Goal: Task Accomplishment & Management: Complete application form

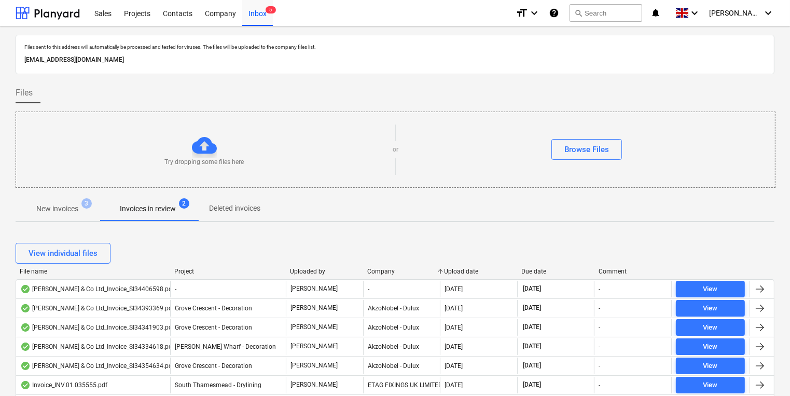
click at [74, 207] on p "New invoices" at bounding box center [57, 208] width 42 height 11
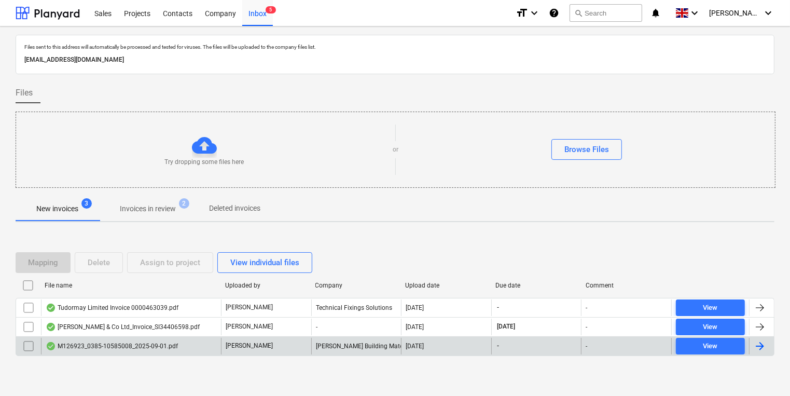
click at [357, 347] on div "[PERSON_NAME] Building Materials UK Limited t/a Minster" at bounding box center [356, 346] width 90 height 17
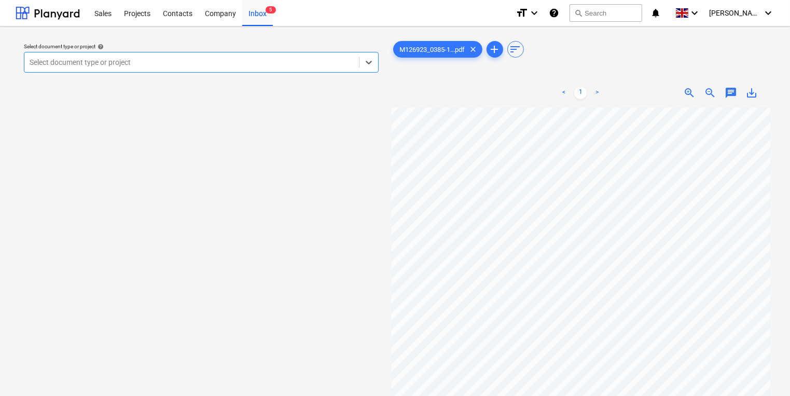
scroll to position [83, 0]
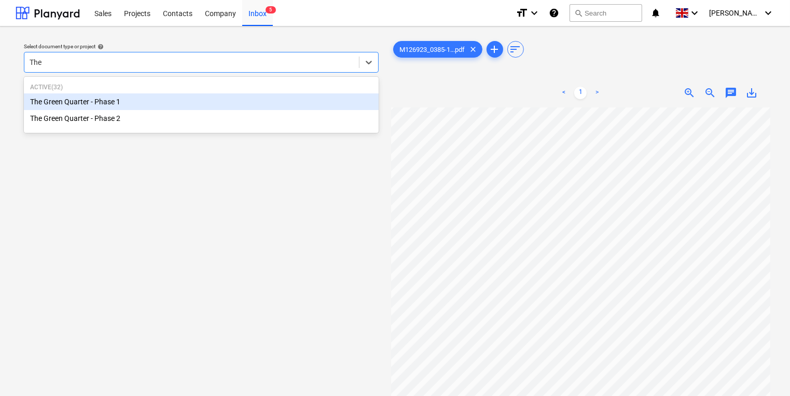
type input "The G"
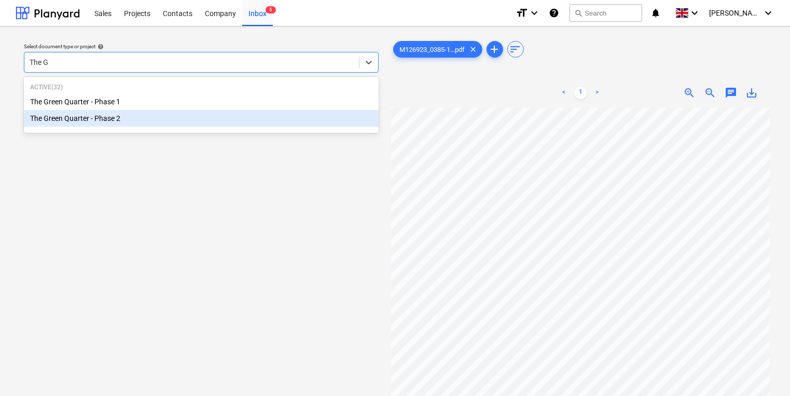
click at [191, 120] on div "The Green Quarter - Phase 2" at bounding box center [201, 118] width 355 height 17
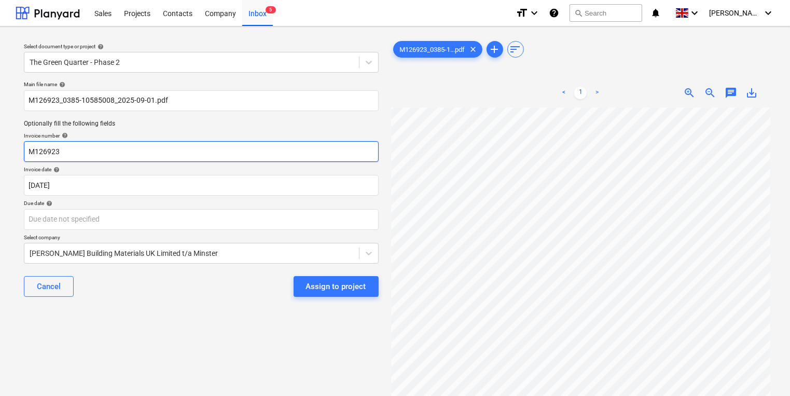
click at [101, 153] on input "M126923" at bounding box center [201, 151] width 355 height 21
click at [557, 395] on html "Sales Projects Contacts Company Inbox 5 format_size keyboard_arrow_down help se…" at bounding box center [395, 198] width 790 height 396
click at [72, 156] on input "M126923" at bounding box center [201, 151] width 355 height 21
type input "M"
type input "0385/10585008"
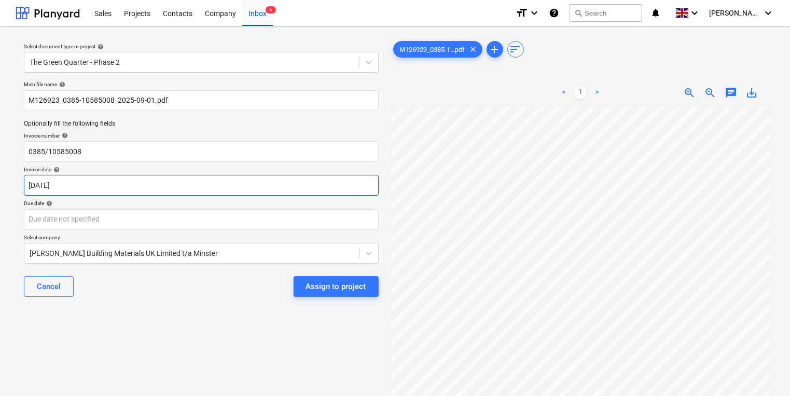
click at [103, 195] on body "Sales Projects Contacts Company Inbox 5 format_size keyboard_arrow_down help se…" at bounding box center [395, 198] width 790 height 396
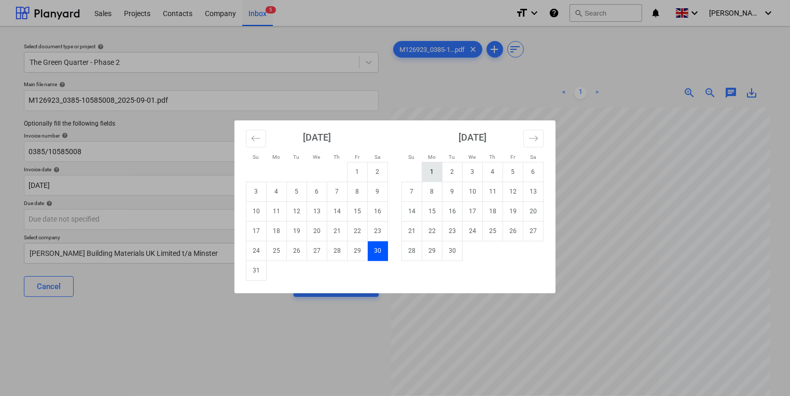
click at [427, 168] on td "1" at bounding box center [432, 172] width 20 height 20
type input "[DATE]"
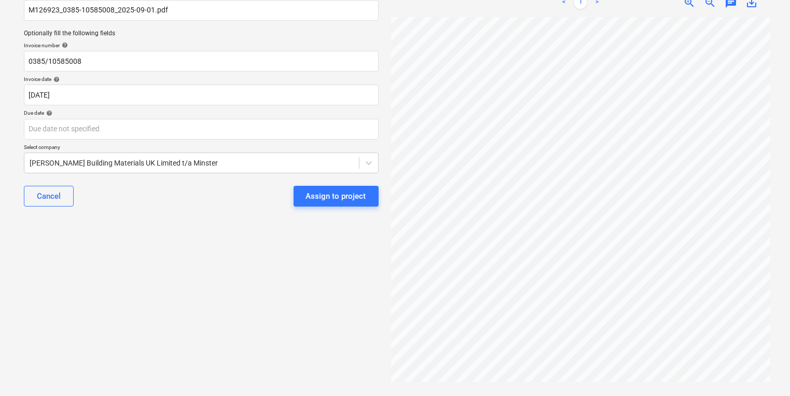
scroll to position [91, 0]
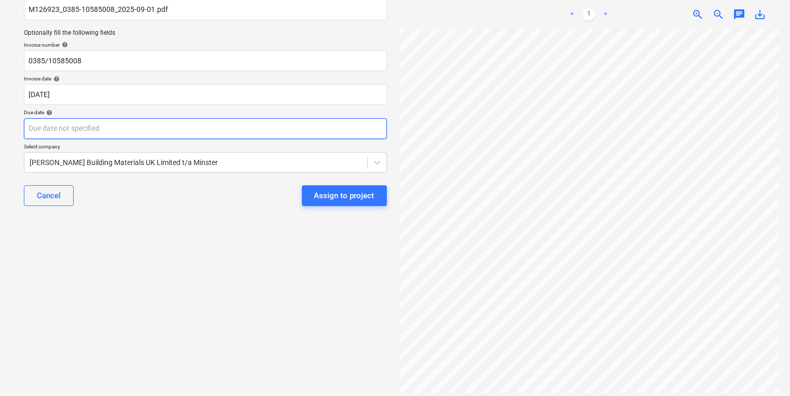
click at [225, 118] on body "Sales Projects Contacts Company Inbox 5 format_size keyboard_arrow_down help se…" at bounding box center [395, 107] width 790 height 396
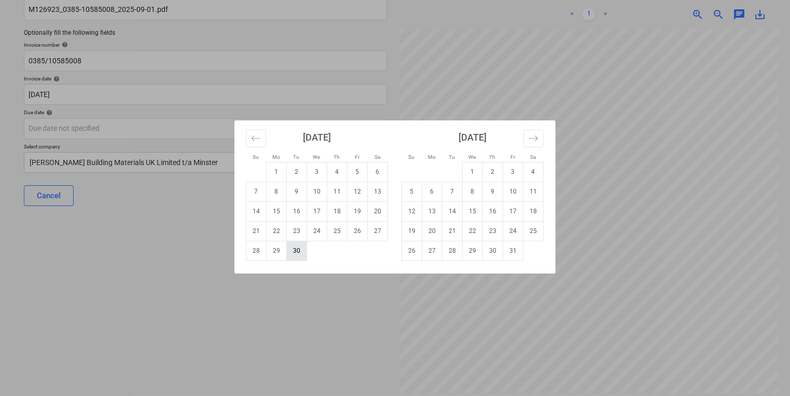
click at [298, 252] on td "30" at bounding box center [297, 251] width 20 height 20
type input "[DATE]"
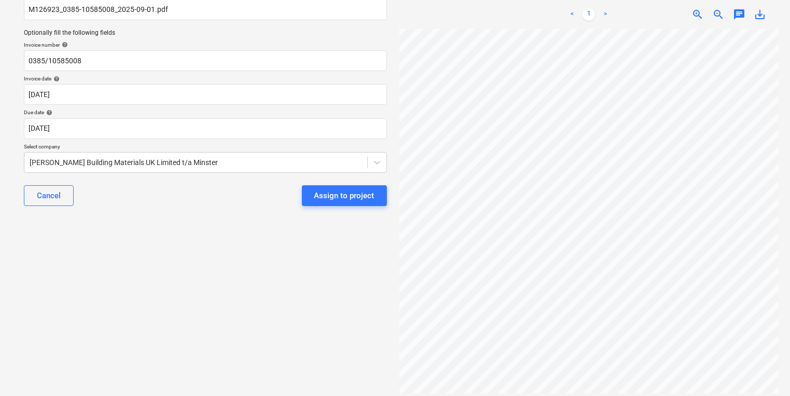
click at [269, 253] on div "Select document type or project help The Green Quarter - Phase 2 Main file name…" at bounding box center [206, 166] width 380 height 444
click at [337, 189] on div "Assign to project" at bounding box center [344, 195] width 60 height 13
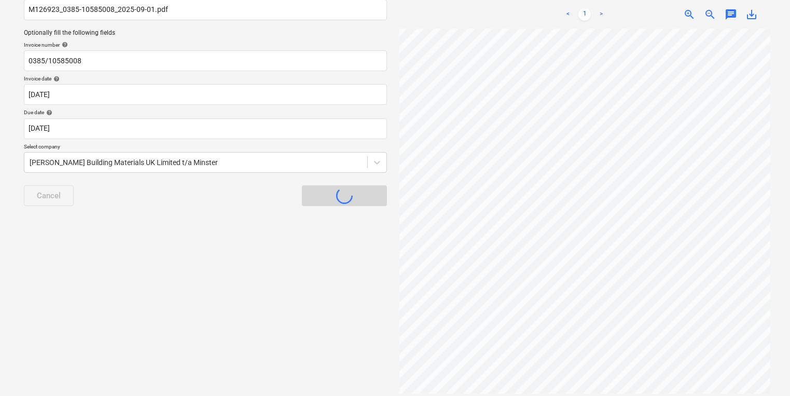
scroll to position [6, 0]
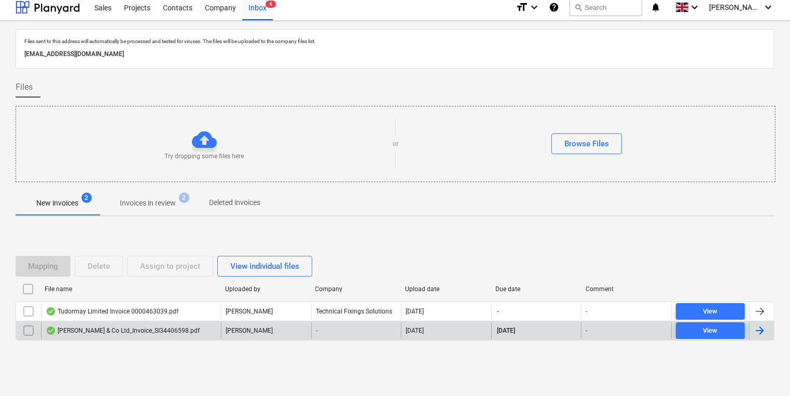
click at [189, 327] on div "[PERSON_NAME] & Co Ltd_Invoice_SI34406598.pdf" at bounding box center [123, 330] width 154 height 8
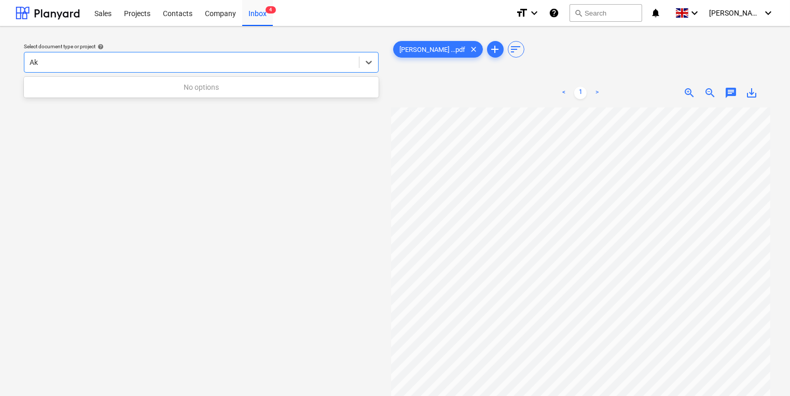
type input "A"
type input "Grove"
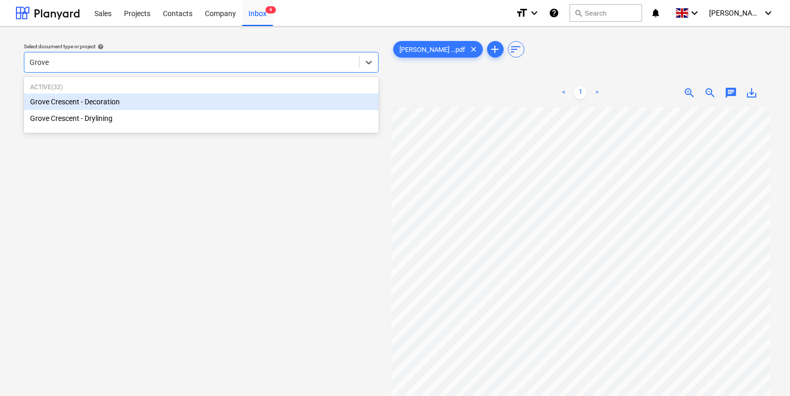
click at [221, 88] on p "Active ( 32 )" at bounding box center [201, 87] width 342 height 9
click at [223, 99] on div "Grove Crescent - Decoration" at bounding box center [201, 101] width 355 height 17
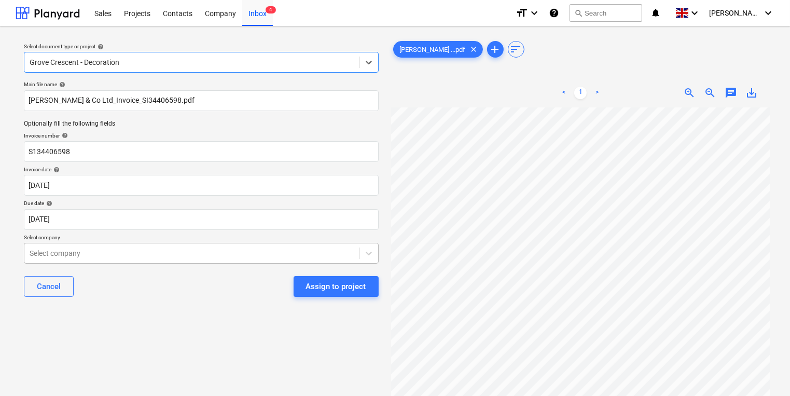
click at [141, 253] on body "Sales Projects Contacts Company Inbox 4 format_size keyboard_arrow_down help se…" at bounding box center [395, 198] width 790 height 396
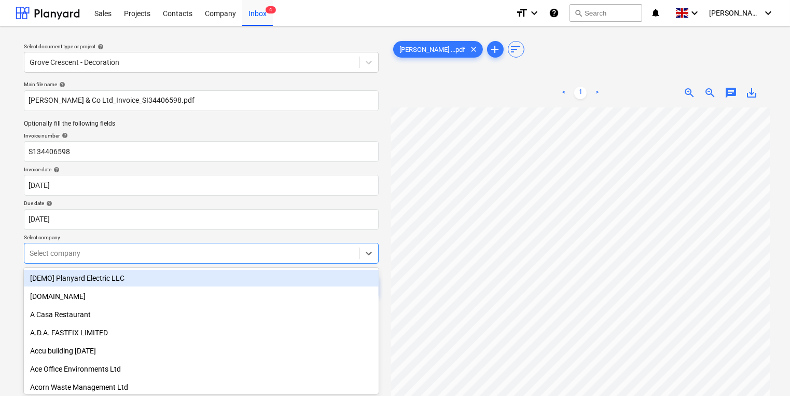
scroll to position [33, 0]
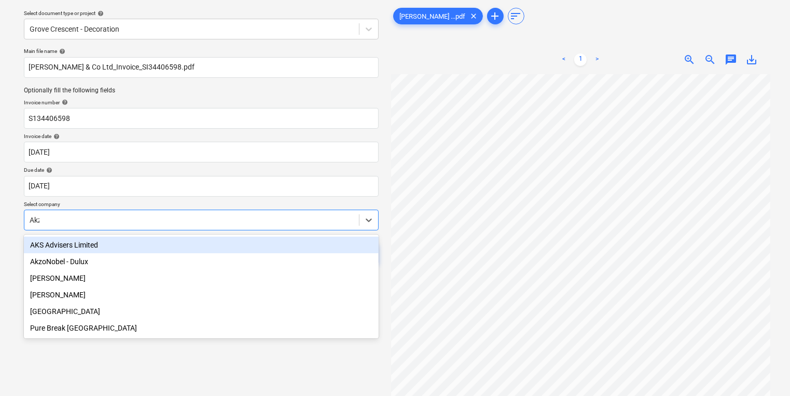
type input "Akzo"
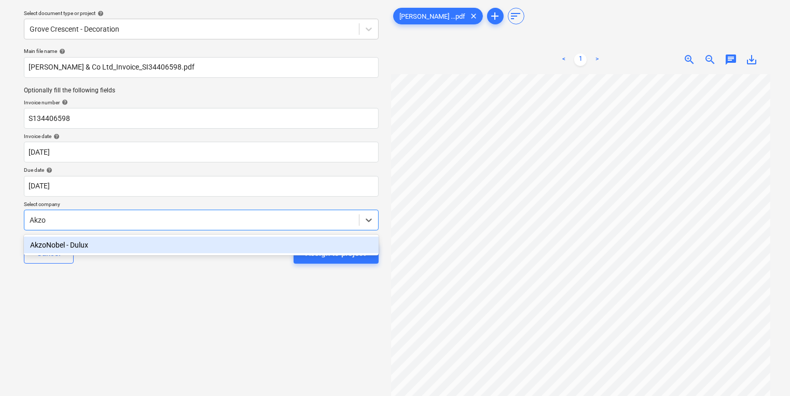
click at [155, 237] on div "AkzoNobel - Dulux" at bounding box center [201, 245] width 355 height 17
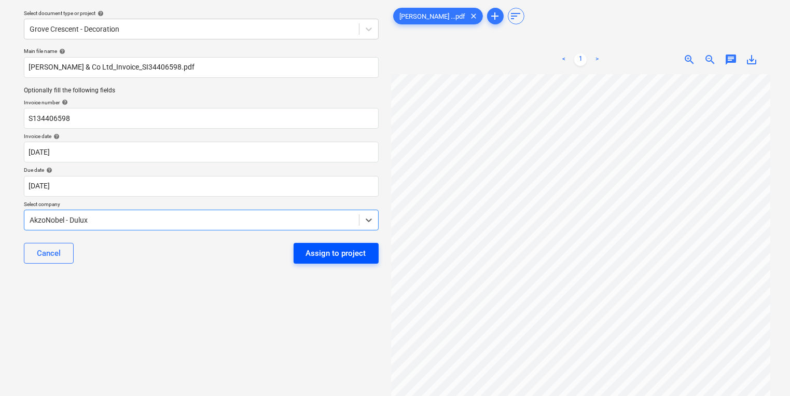
click at [324, 254] on div "Assign to project" at bounding box center [336, 252] width 60 height 13
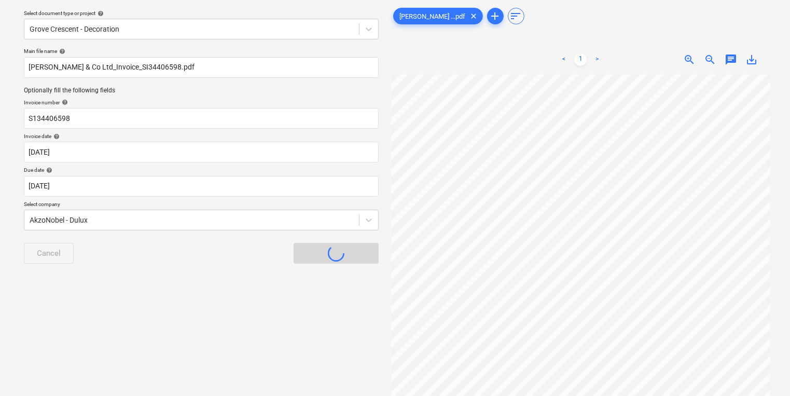
scroll to position [6, 0]
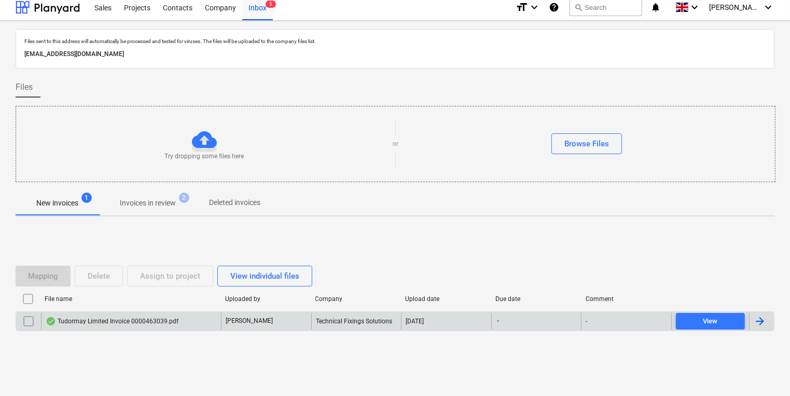
click at [261, 328] on div "[PERSON_NAME]" at bounding box center [266, 321] width 90 height 17
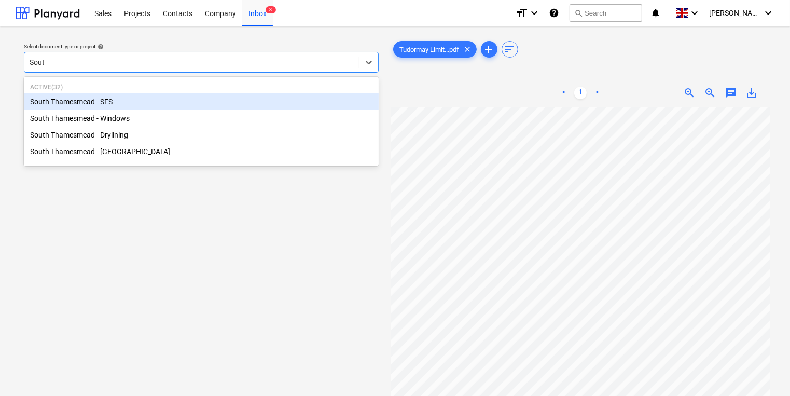
type input "South"
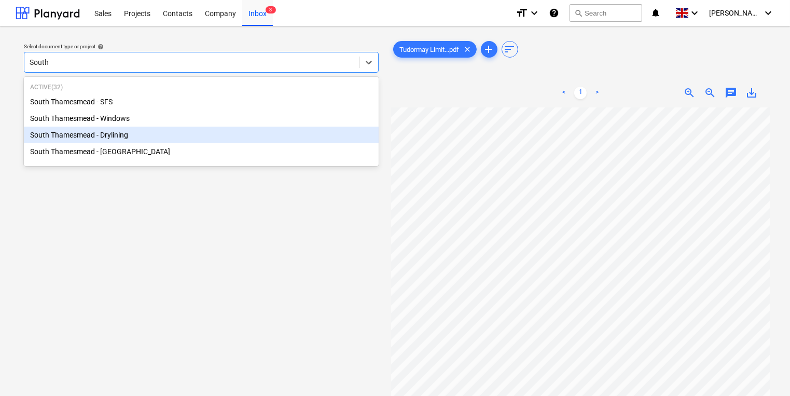
click at [221, 136] on div "South Thamesmead - Drylining" at bounding box center [201, 135] width 355 height 17
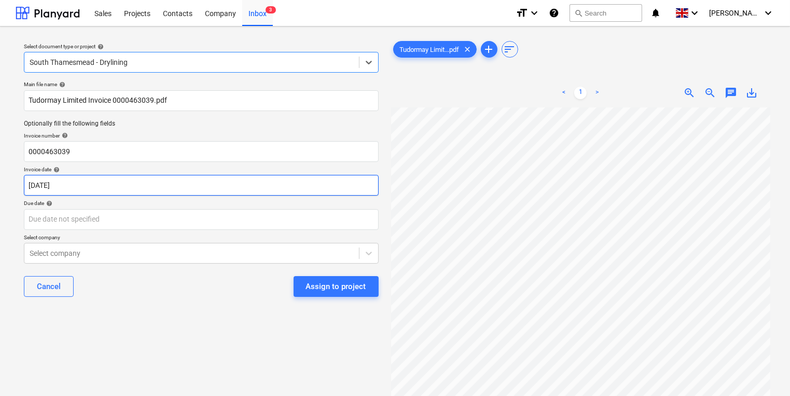
click at [213, 181] on body "Sales Projects Contacts Company Inbox 3 format_size keyboard_arrow_down help se…" at bounding box center [395, 198] width 790 height 396
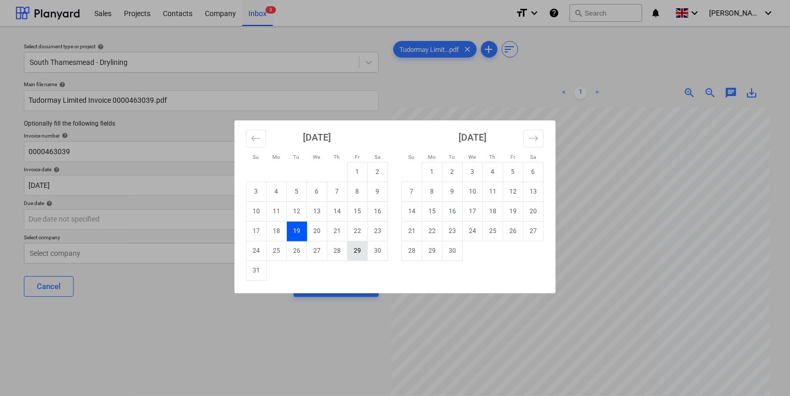
click at [359, 255] on td "29" at bounding box center [358, 251] width 20 height 20
type input "[DATE]"
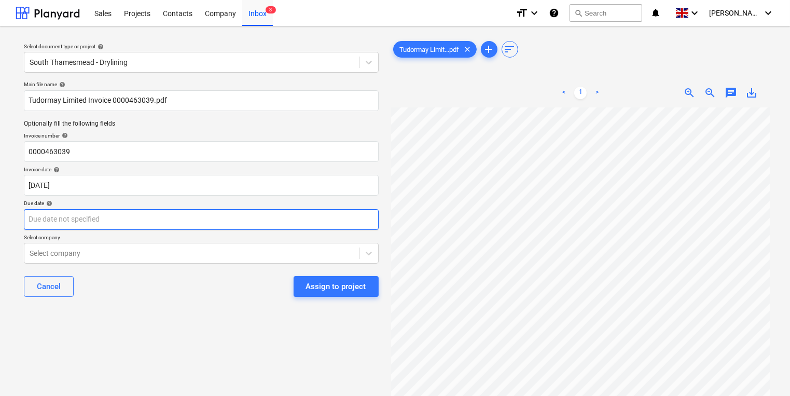
click at [307, 223] on body "Sales Projects Contacts Company Inbox 3 format_size keyboard_arrow_down help se…" at bounding box center [395, 198] width 790 height 396
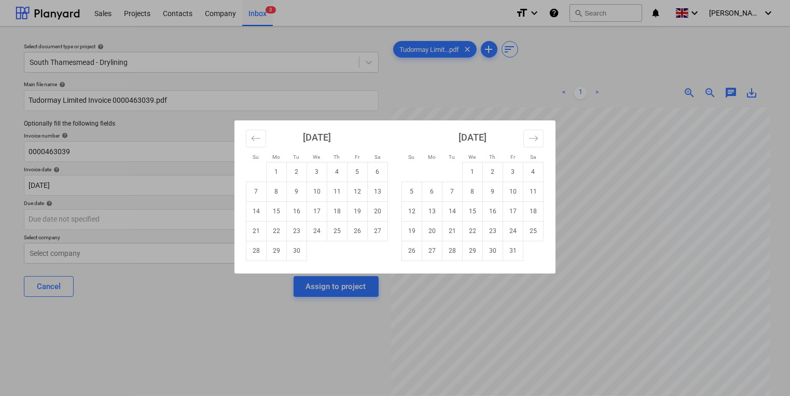
click at [126, 182] on div "Su Mo Tu We Th Fr Sa Su Mo Tu We Th Fr Sa [DATE] 1 2 3 4 5 6 7 8 9 10 11 12 13 …" at bounding box center [395, 198] width 790 height 396
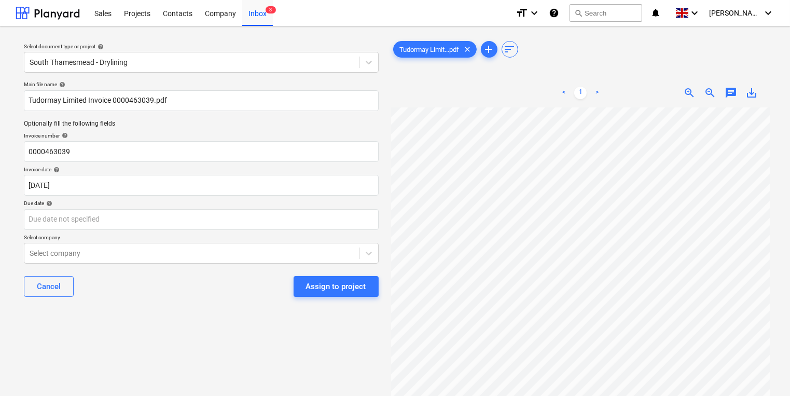
click at [266, 237] on p "Select company" at bounding box center [201, 238] width 355 height 9
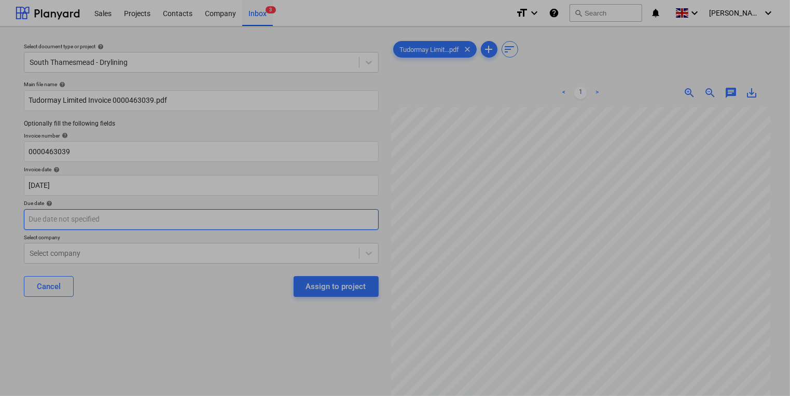
click at [270, 213] on body "Sales Projects Contacts Company Inbox 3 format_size keyboard_arrow_down help se…" at bounding box center [395, 198] width 790 height 396
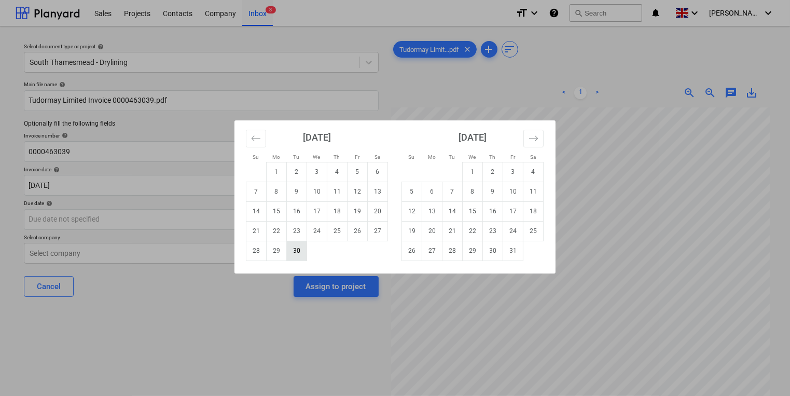
click at [293, 251] on td "30" at bounding box center [297, 251] width 20 height 20
type input "[DATE]"
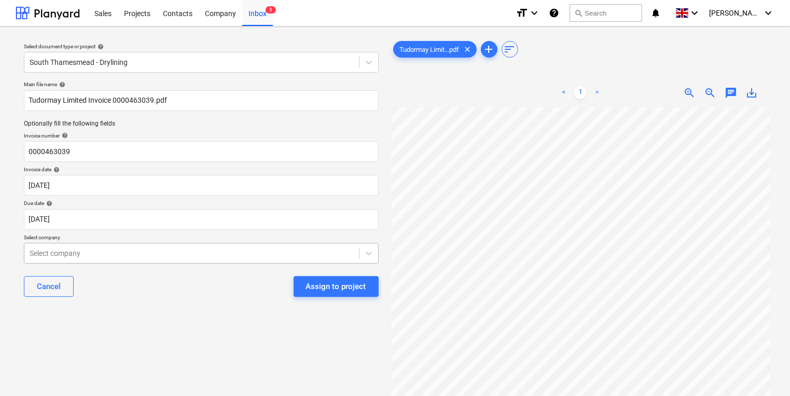
click at [287, 254] on body "Sales Projects Contacts Company Inbox 3 format_size keyboard_arrow_down help se…" at bounding box center [395, 198] width 790 height 396
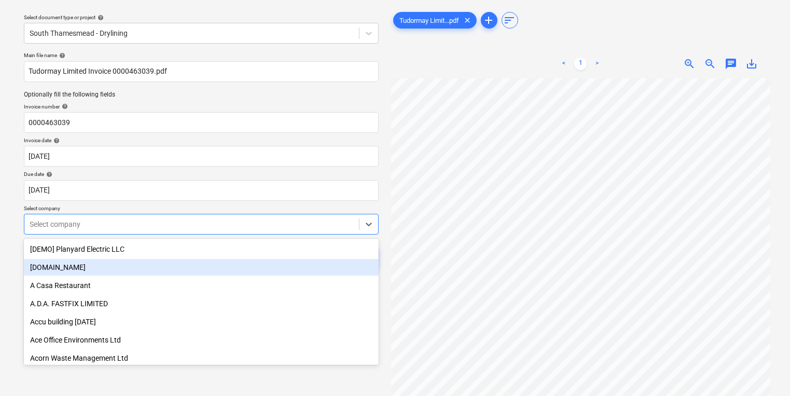
scroll to position [33, 0]
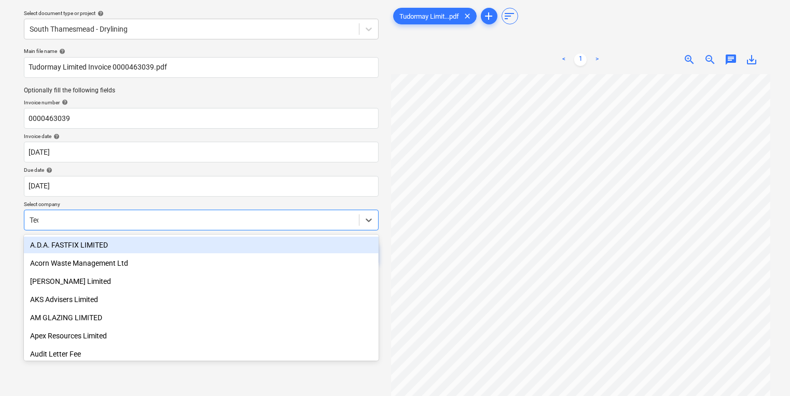
type input "Tech"
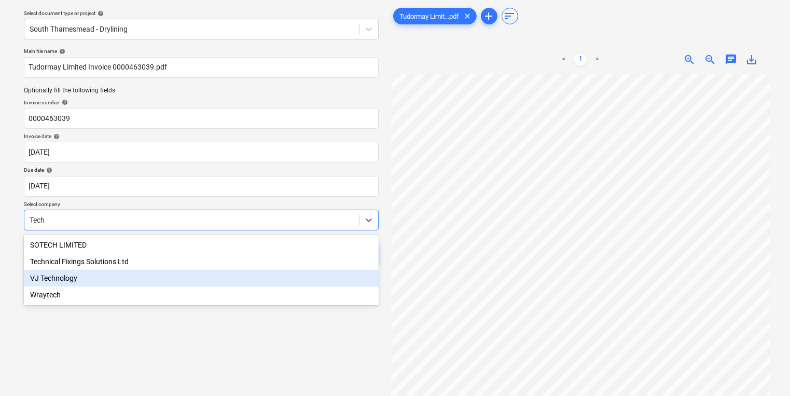
click at [290, 270] on div "VJ Technology" at bounding box center [201, 278] width 355 height 17
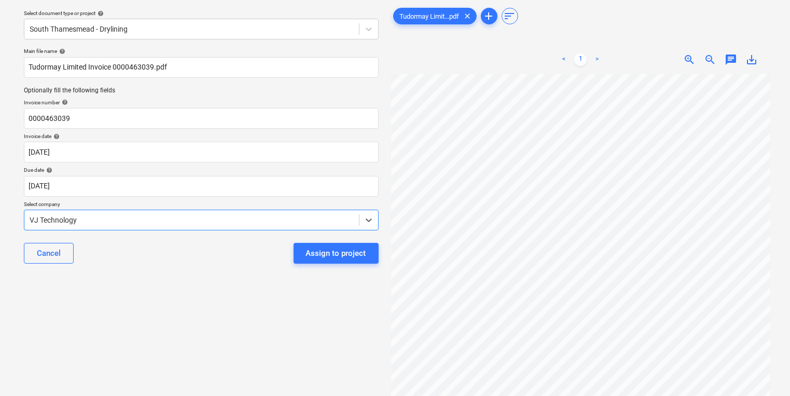
drag, startPoint x: 223, startPoint y: 230, endPoint x: 219, endPoint y: 222, distance: 8.8
click at [223, 229] on div "Main file name help Tudormay Limited Invoice 0000463039.pdf Optionally fill the…" at bounding box center [201, 160] width 363 height 232
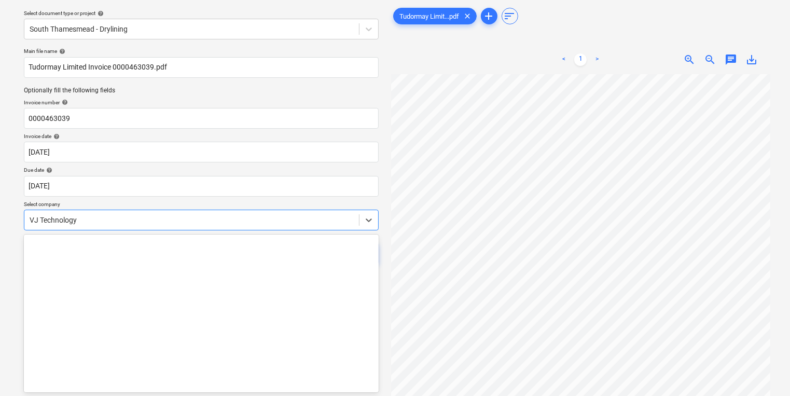
scroll to position [8533, 0]
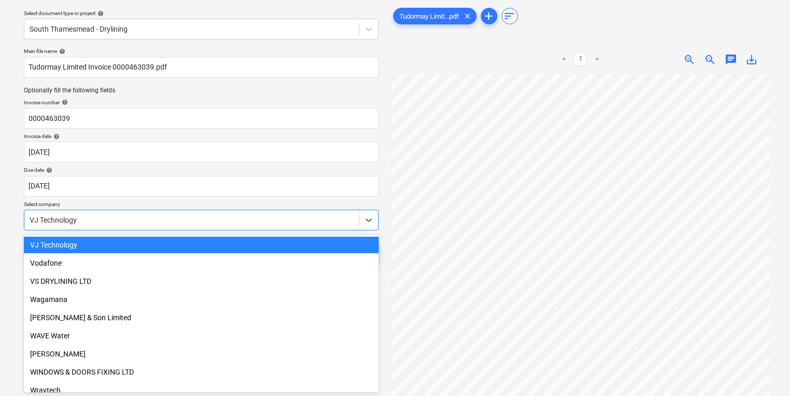
drag, startPoint x: 218, startPoint y: 220, endPoint x: -202, endPoint y: 158, distance: 424.7
click at [0, 158] on html "Sales Projects Contacts Company Inbox 3 format_size keyboard_arrow_down help se…" at bounding box center [395, 165] width 790 height 396
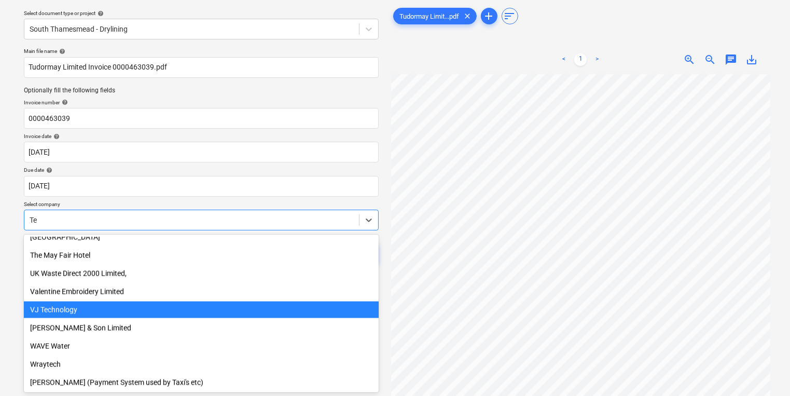
scroll to position [1533, 0]
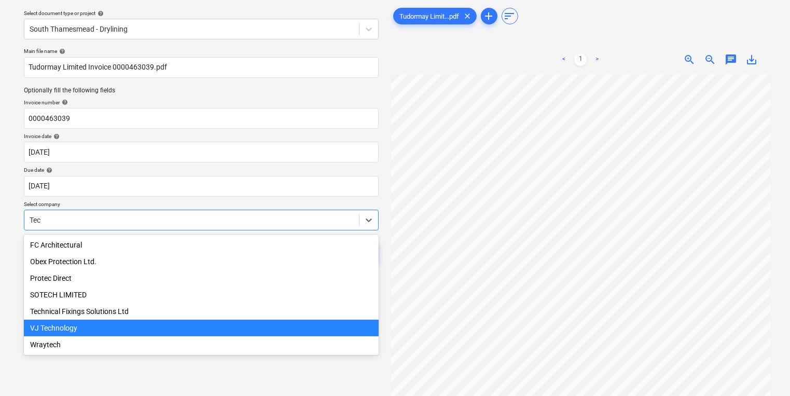
type input "Tech"
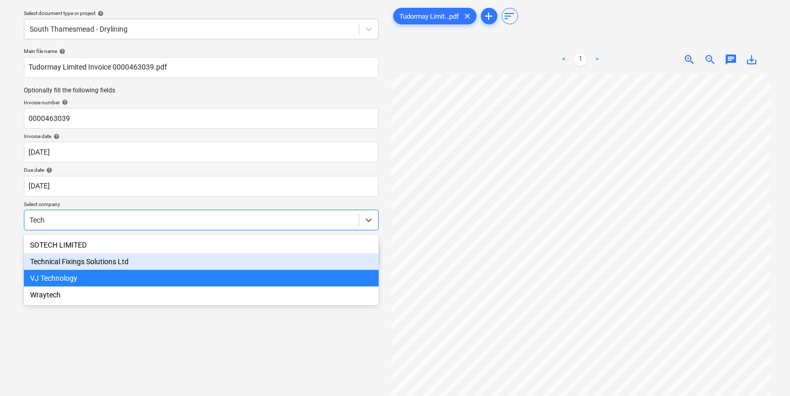
click at [100, 258] on div "Technical Fixings Solutions Ltd" at bounding box center [201, 261] width 355 height 17
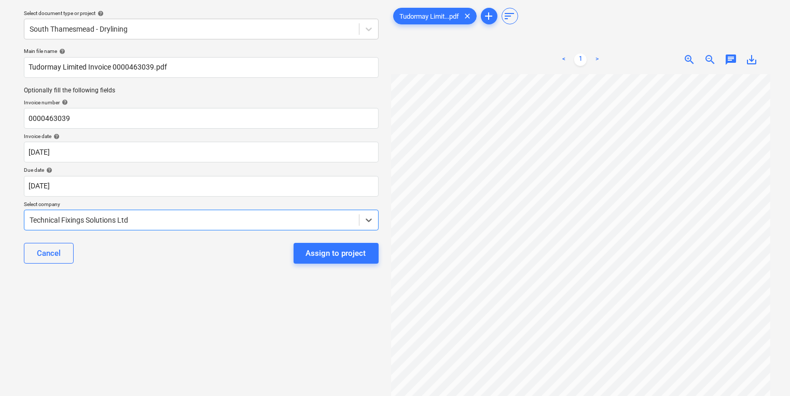
click at [142, 286] on div "Select document type or project help South Thamesmead - Drylining Main file nam…" at bounding box center [201, 224] width 371 height 444
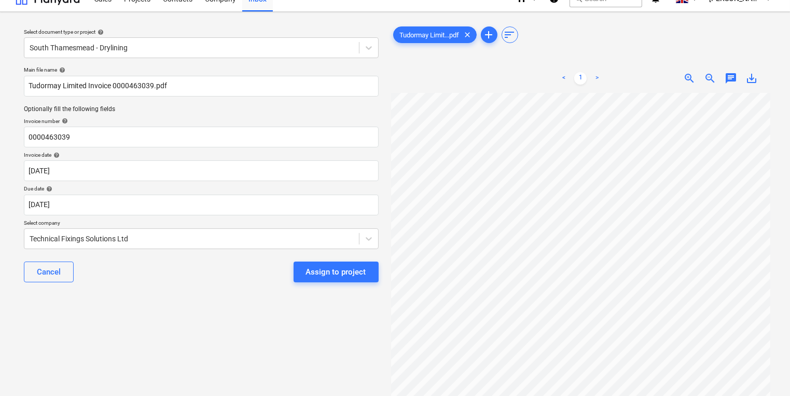
scroll to position [0, 0]
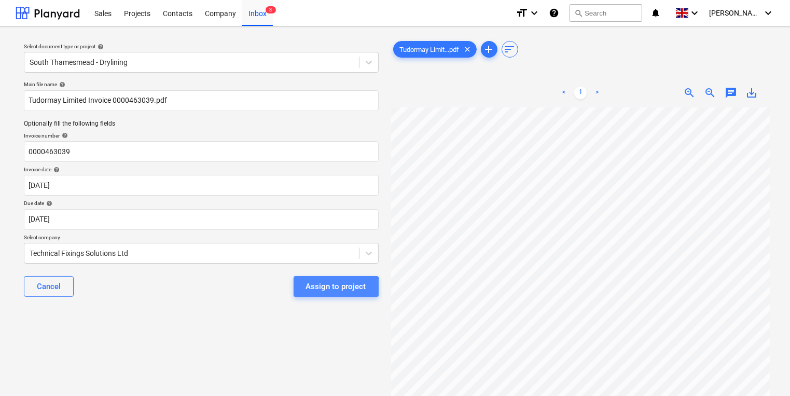
click at [316, 294] on button "Assign to project" at bounding box center [336, 286] width 85 height 21
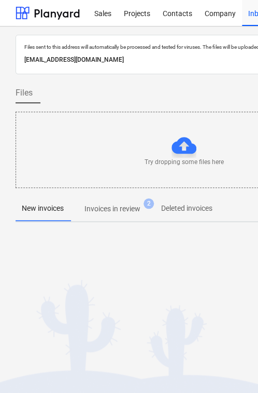
click at [94, 199] on span "Invoices in review 2" at bounding box center [112, 208] width 85 height 19
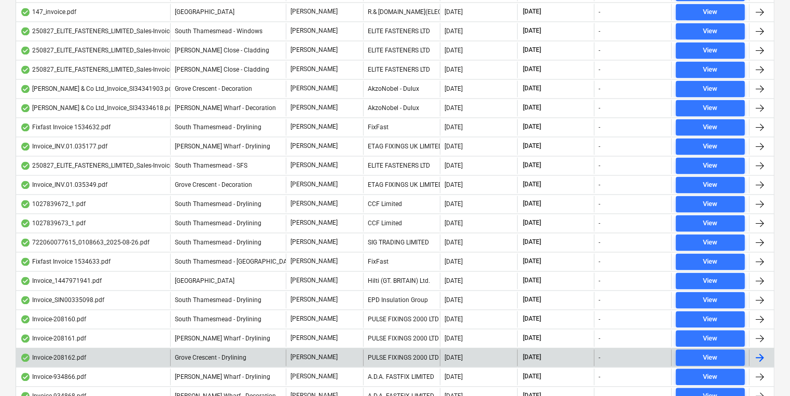
scroll to position [2268, 0]
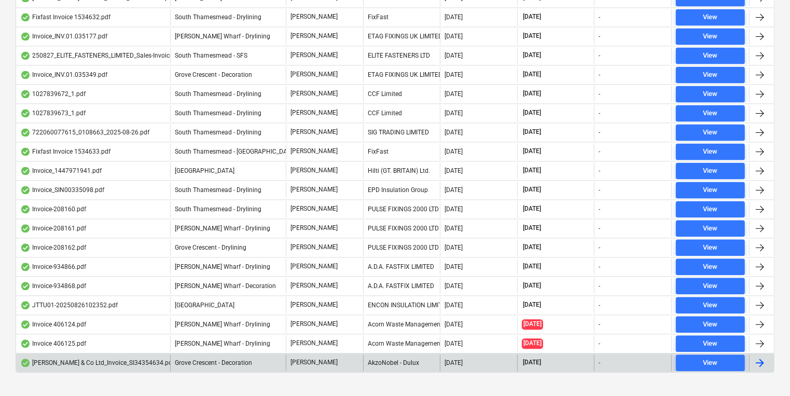
click at [329, 354] on div "[PERSON_NAME]" at bounding box center [324, 362] width 77 height 17
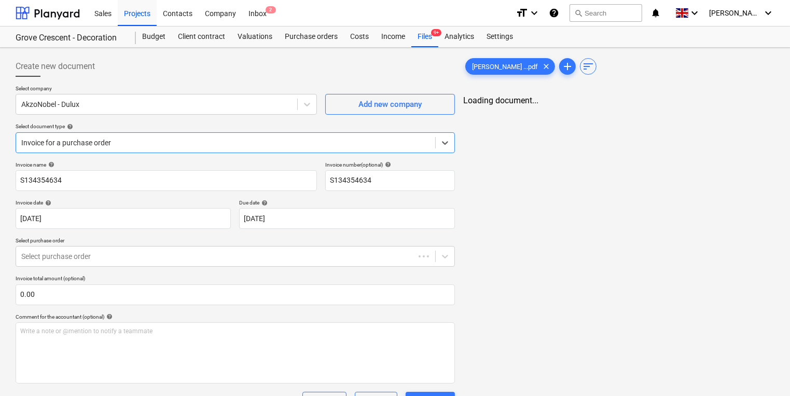
type input "S134354634"
type input "[DATE]"
